Goal: Information Seeking & Learning: Check status

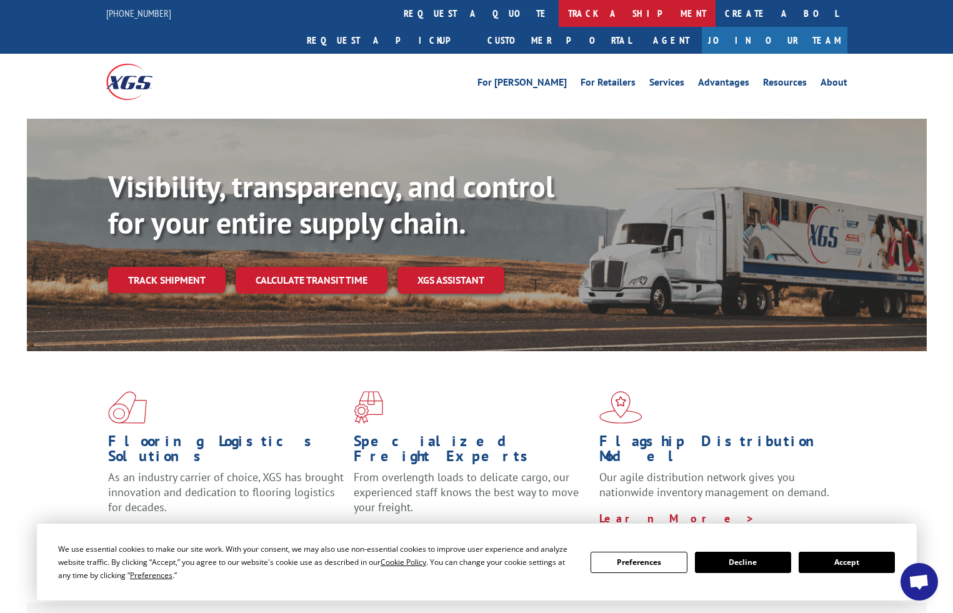
click at [559, 9] on link "track a shipment" at bounding box center [637, 13] width 157 height 27
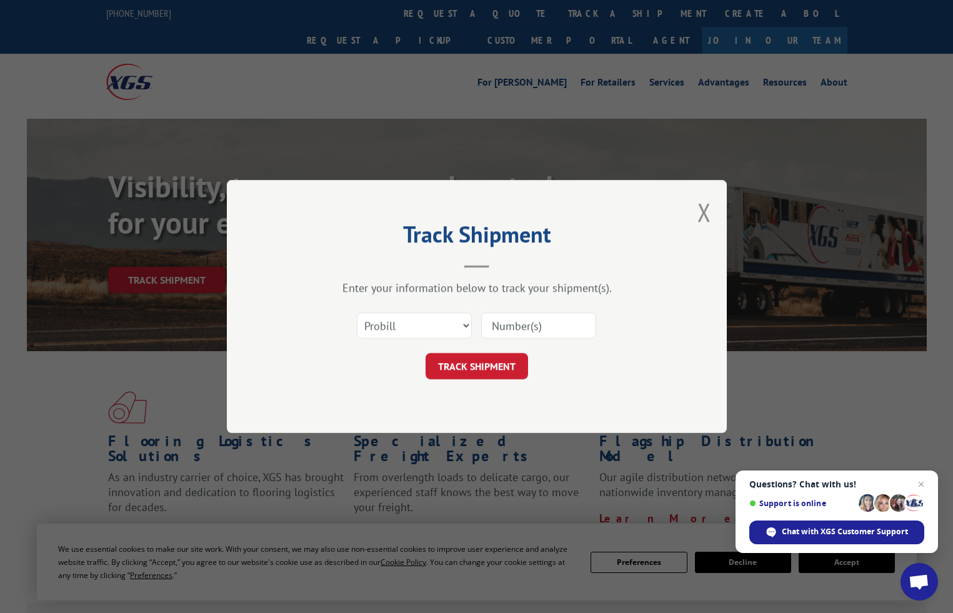
click at [510, 321] on input at bounding box center [538, 325] width 115 height 26
paste input "16566613"
type input "16566613"
click at [496, 364] on button "TRACK SHIPMENT" at bounding box center [477, 366] width 102 height 26
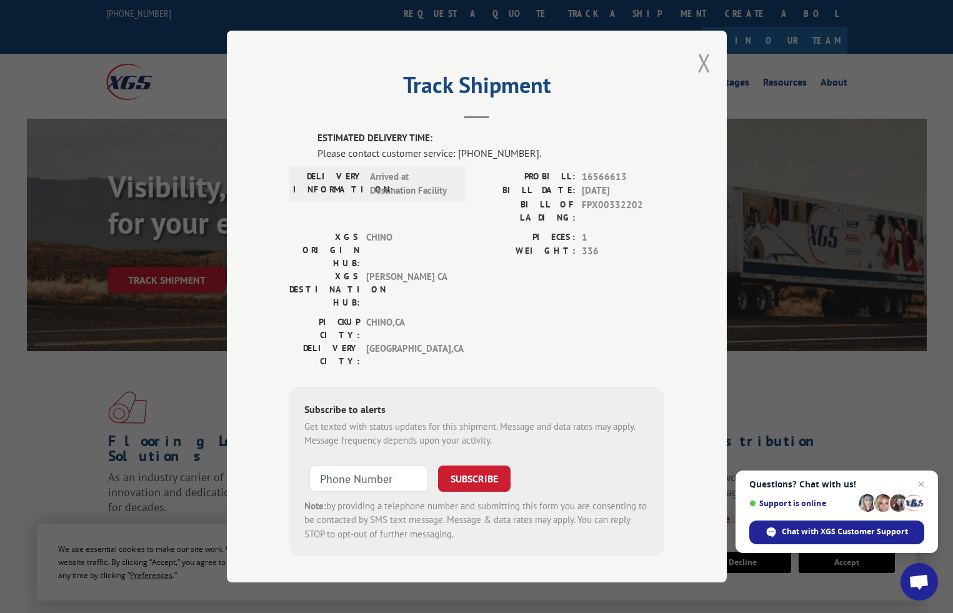
click at [706, 78] on button "Close modal" at bounding box center [704, 62] width 14 height 33
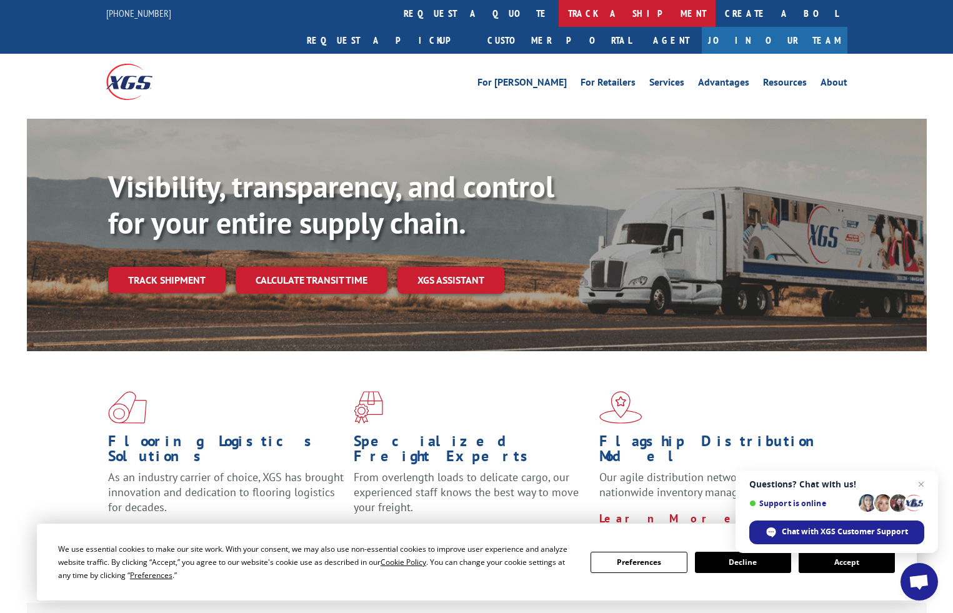
click at [559, 12] on link "track a shipment" at bounding box center [637, 13] width 157 height 27
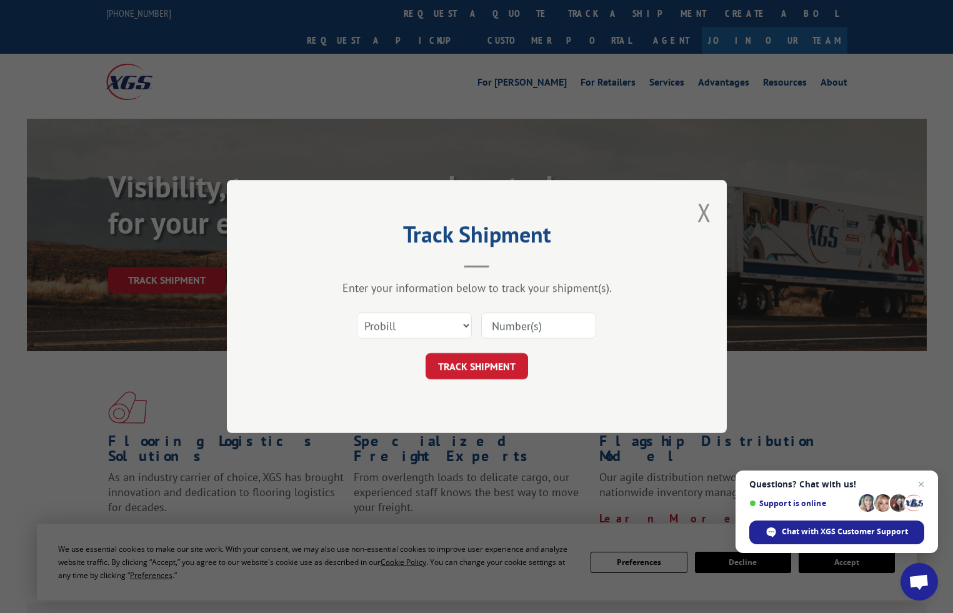
click at [528, 321] on input at bounding box center [538, 325] width 115 height 26
type input "17409146"
click at [469, 364] on button "TRACK SHIPMENT" at bounding box center [477, 366] width 102 height 26
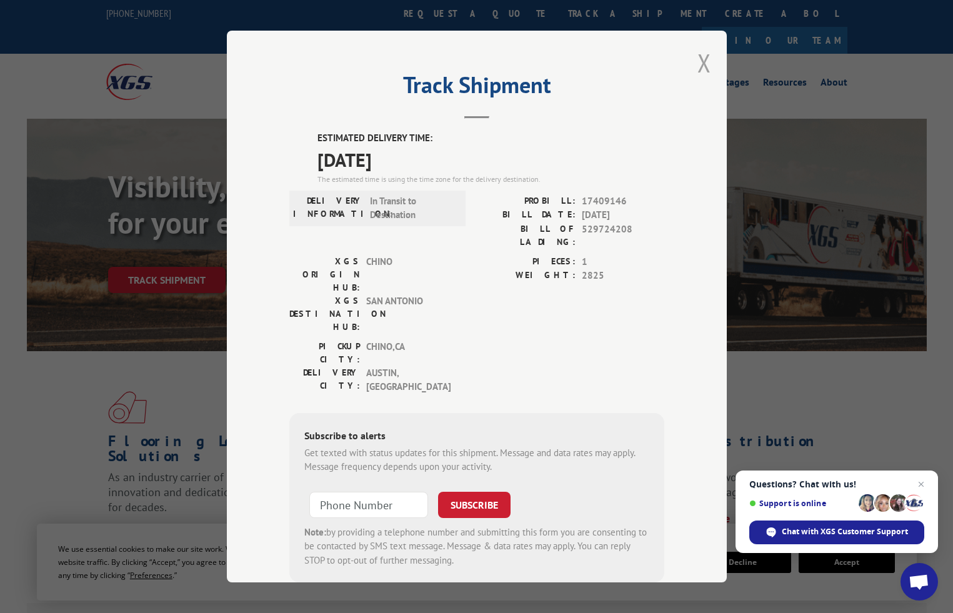
click at [697, 71] on button "Close modal" at bounding box center [704, 62] width 14 height 33
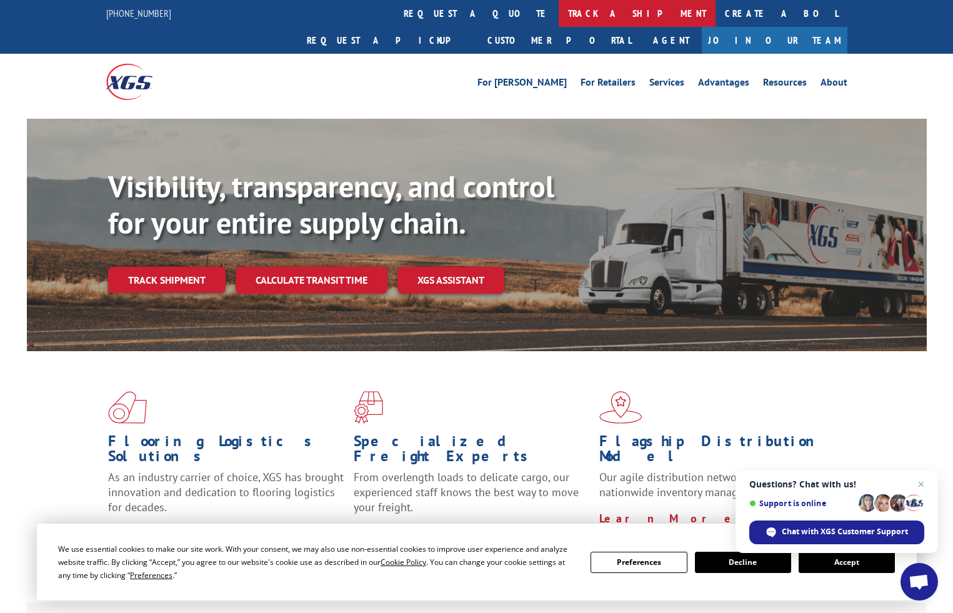
click at [559, 14] on link "track a shipment" at bounding box center [637, 13] width 157 height 27
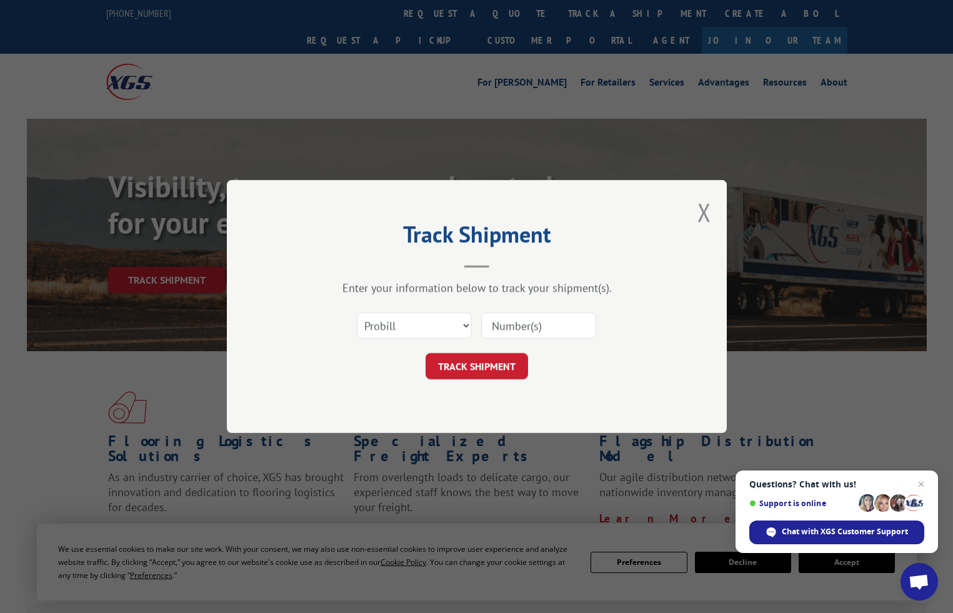
click at [513, 326] on input at bounding box center [538, 325] width 115 height 26
paste input "17409147"
type input "17409147"
click at [498, 367] on button "TRACK SHIPMENT" at bounding box center [477, 366] width 102 height 26
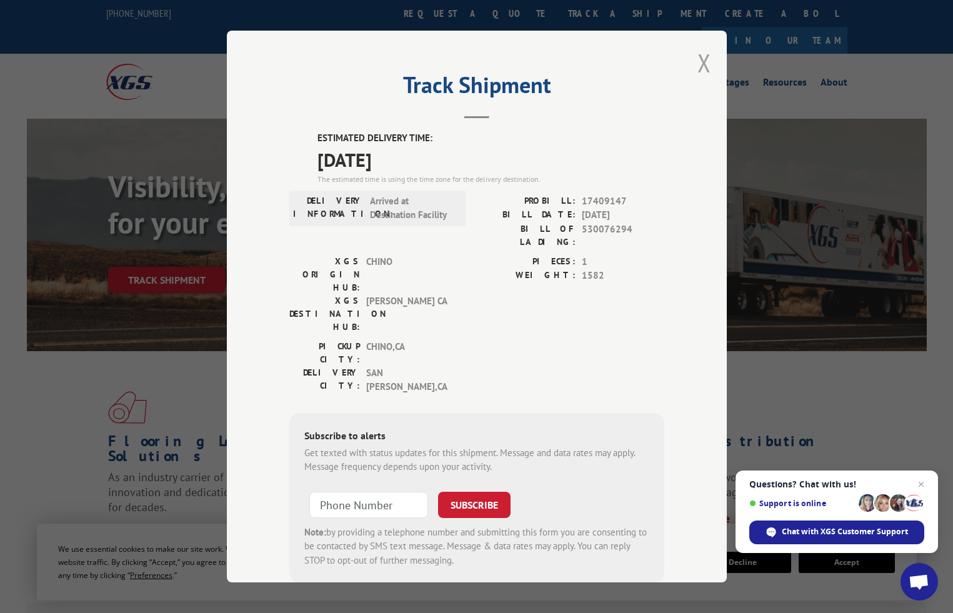
click at [697, 61] on button "Close modal" at bounding box center [704, 62] width 14 height 33
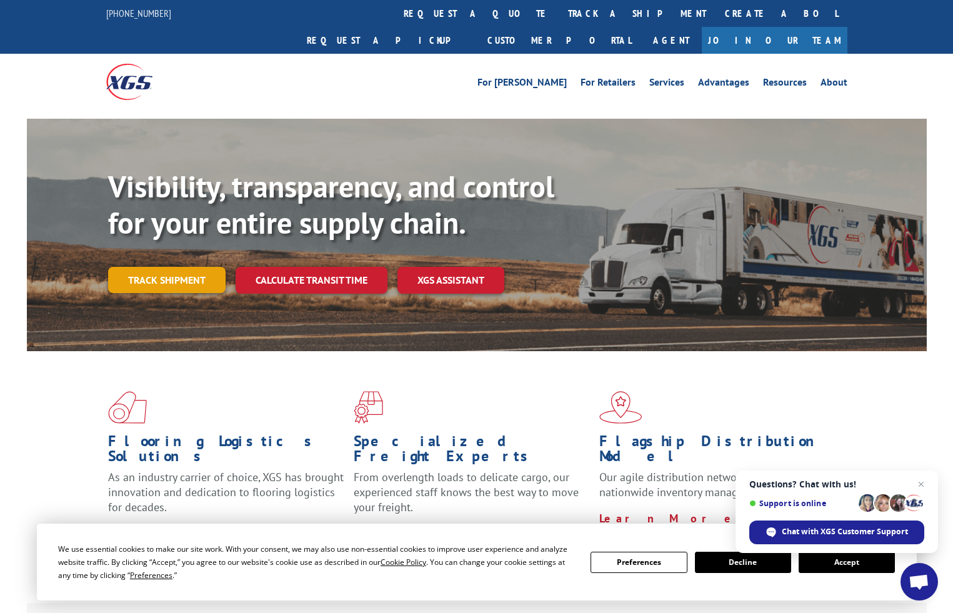
click at [165, 267] on link "Track shipment" at bounding box center [166, 280] width 117 height 26
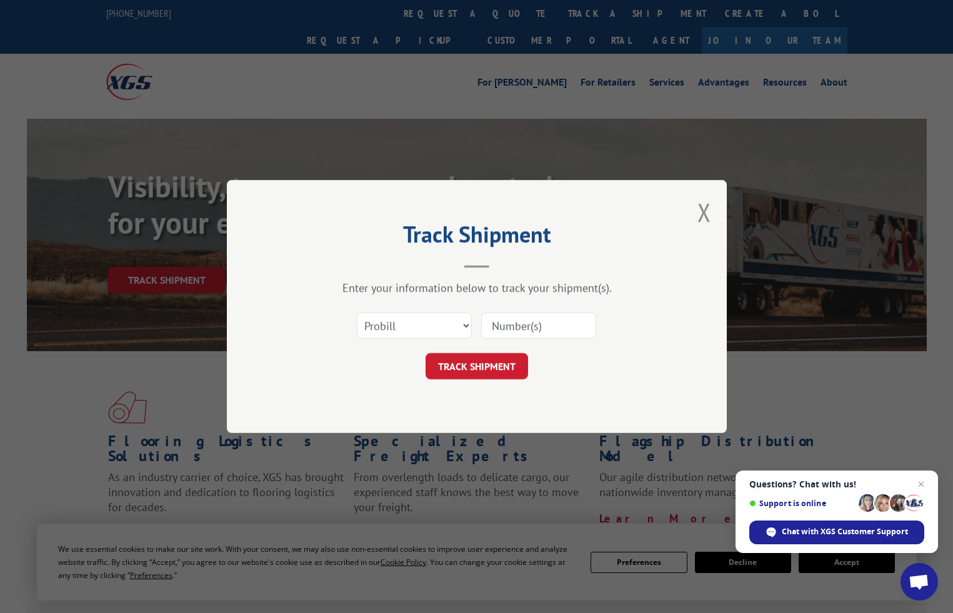
click at [513, 325] on input at bounding box center [538, 325] width 115 height 26
paste input "16566613"
type input "16566613"
click at [486, 371] on button "TRACK SHIPMENT" at bounding box center [477, 366] width 102 height 26
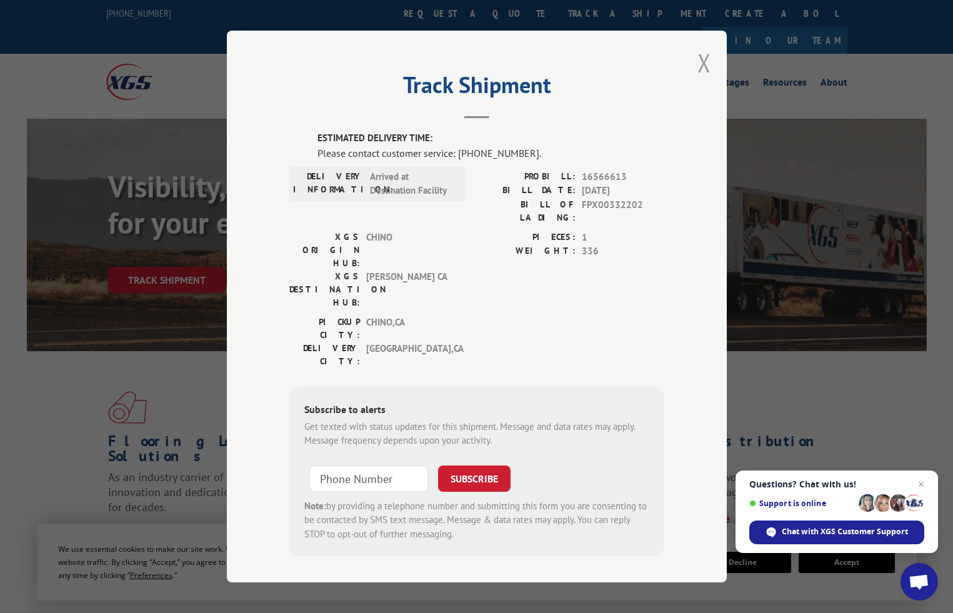
click at [706, 70] on button "Close modal" at bounding box center [704, 62] width 14 height 33
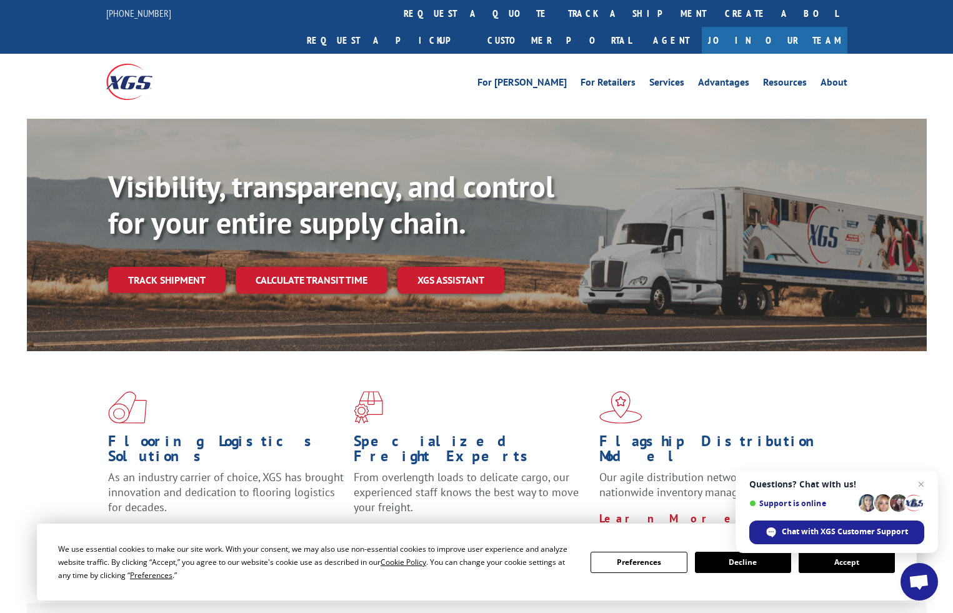
click at [559, 14] on link "track a shipment" at bounding box center [637, 13] width 157 height 27
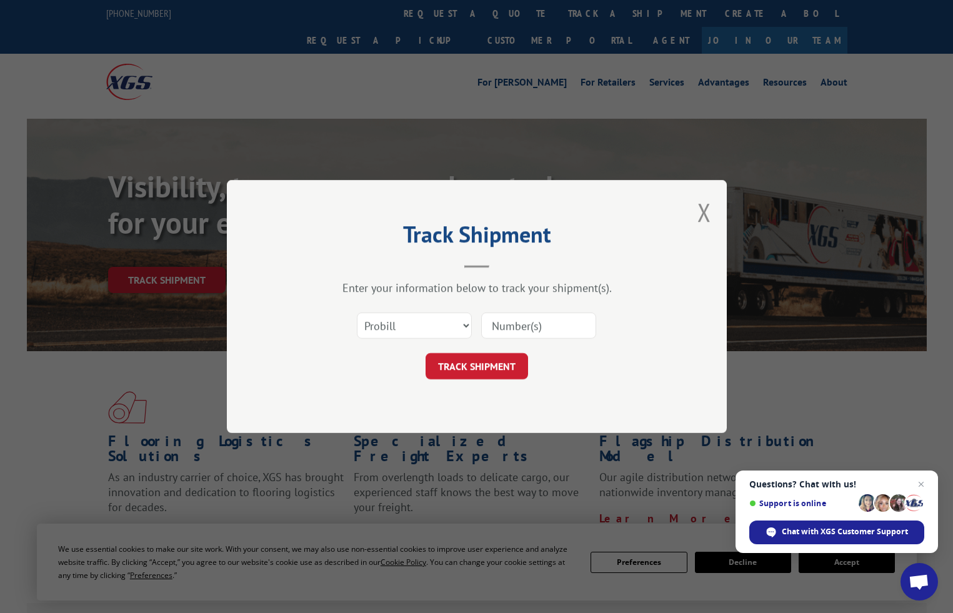
click at [529, 327] on input at bounding box center [538, 325] width 115 height 26
type input "17409146"
click at [506, 362] on button "TRACK SHIPMENT" at bounding box center [477, 366] width 102 height 26
